Goal: Check status: Check status

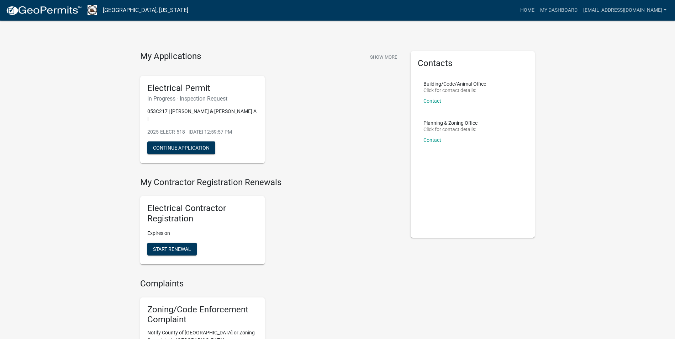
click at [210, 112] on p "053C217 | [PERSON_NAME] & [PERSON_NAME] A |" at bounding box center [202, 115] width 110 height 15
click at [195, 94] on div "Electrical Permit In Progress - Inspection Request 053C217 | [PERSON_NAME] & [P…" at bounding box center [202, 119] width 124 height 87
click at [186, 86] on h5 "Electrical Permit" at bounding box center [202, 88] width 110 height 10
click at [580, 10] on link "My Dashboard" at bounding box center [558, 11] width 43 height 14
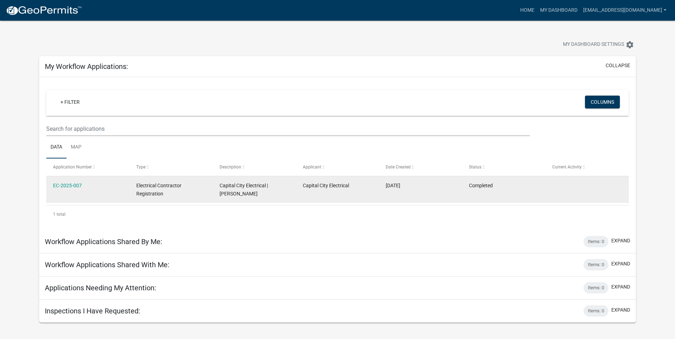
click at [419, 197] on datatable-body-cell "[DATE]" at bounding box center [420, 189] width 83 height 26
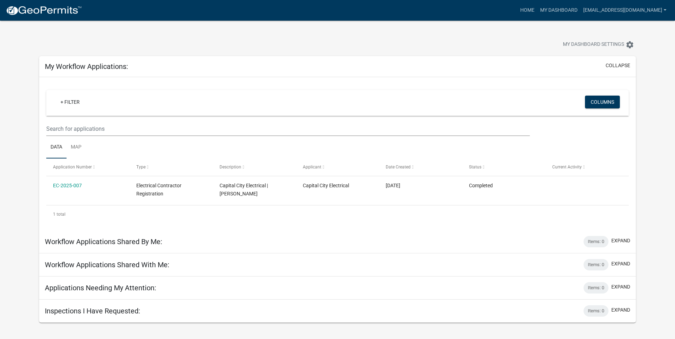
click at [244, 239] on div "Workflow Applications Shared By Me: Items: 0 expand" at bounding box center [337, 241] width 596 height 23
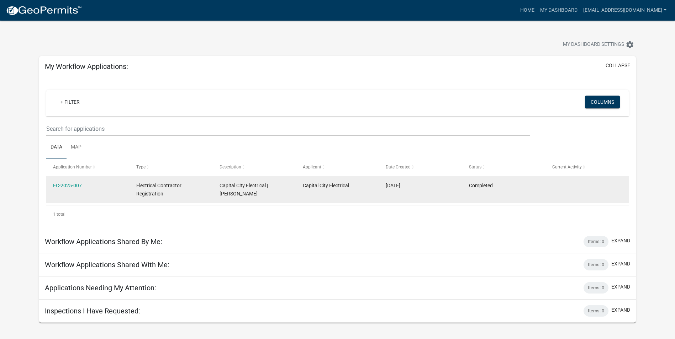
click at [288, 179] on datatable-body-cell "Capital City Electrical | [PERSON_NAME]" at bounding box center [254, 189] width 83 height 26
click at [288, 185] on div "Capital City Electrical | [PERSON_NAME]" at bounding box center [253, 190] width 69 height 16
click at [72, 184] on link "EC-2025-007" at bounding box center [67, 186] width 29 height 6
